Goal: Task Accomplishment & Management: Manage account settings

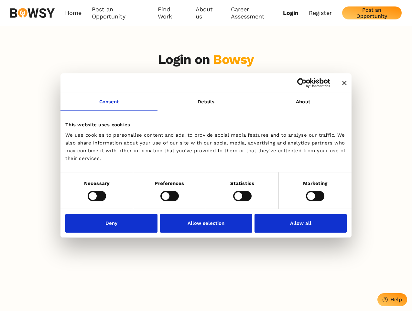
click at [342, 83] on icon "Close banner" at bounding box center [344, 83] width 5 height 5
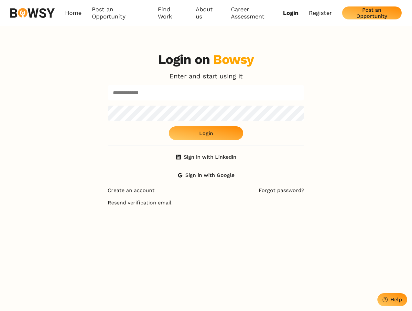
click at [109, 105] on link "Consent" at bounding box center [108, 102] width 97 height 18
click at [303, 105] on div "Login on Bowsy Enter and start using it Login Sign in with Linkedin Sign in wit…" at bounding box center [206, 117] width 197 height 130
click at [97, 195] on div "Login on Bowsy Enter and start using it Login Sign in with Linkedin Sign in wit…" at bounding box center [206, 202] width 412 height 311
click at [170, 195] on div "Login on Bowsy Enter and start using it Login Sign in with Linkedin Sign in wit…" at bounding box center [206, 202] width 207 height 311
click at [242, 195] on div "Login on Bowsy Enter and start using it Login Sign in with Linkedin Sign in wit…" at bounding box center [206, 202] width 207 height 311
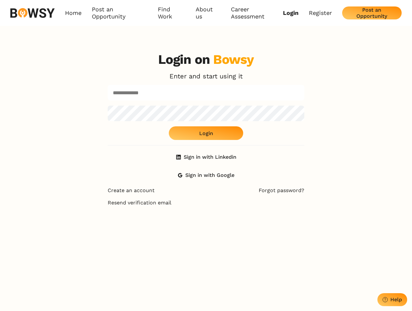
click at [315, 195] on div "Login on Bowsy Enter and start using it Login Sign in with Linkedin Sign in wit…" at bounding box center [206, 202] width 412 height 311
click at [113, 223] on div "Login on Bowsy Enter and start using it Login Sign in with Linkedin Sign in wit…" at bounding box center [206, 202] width 207 height 311
click at [206, 223] on div "Login on Bowsy Enter and start using it Login Sign in with Linkedin Sign in wit…" at bounding box center [206, 202] width 207 height 311
